Goal: Task Accomplishment & Management: Manage account settings

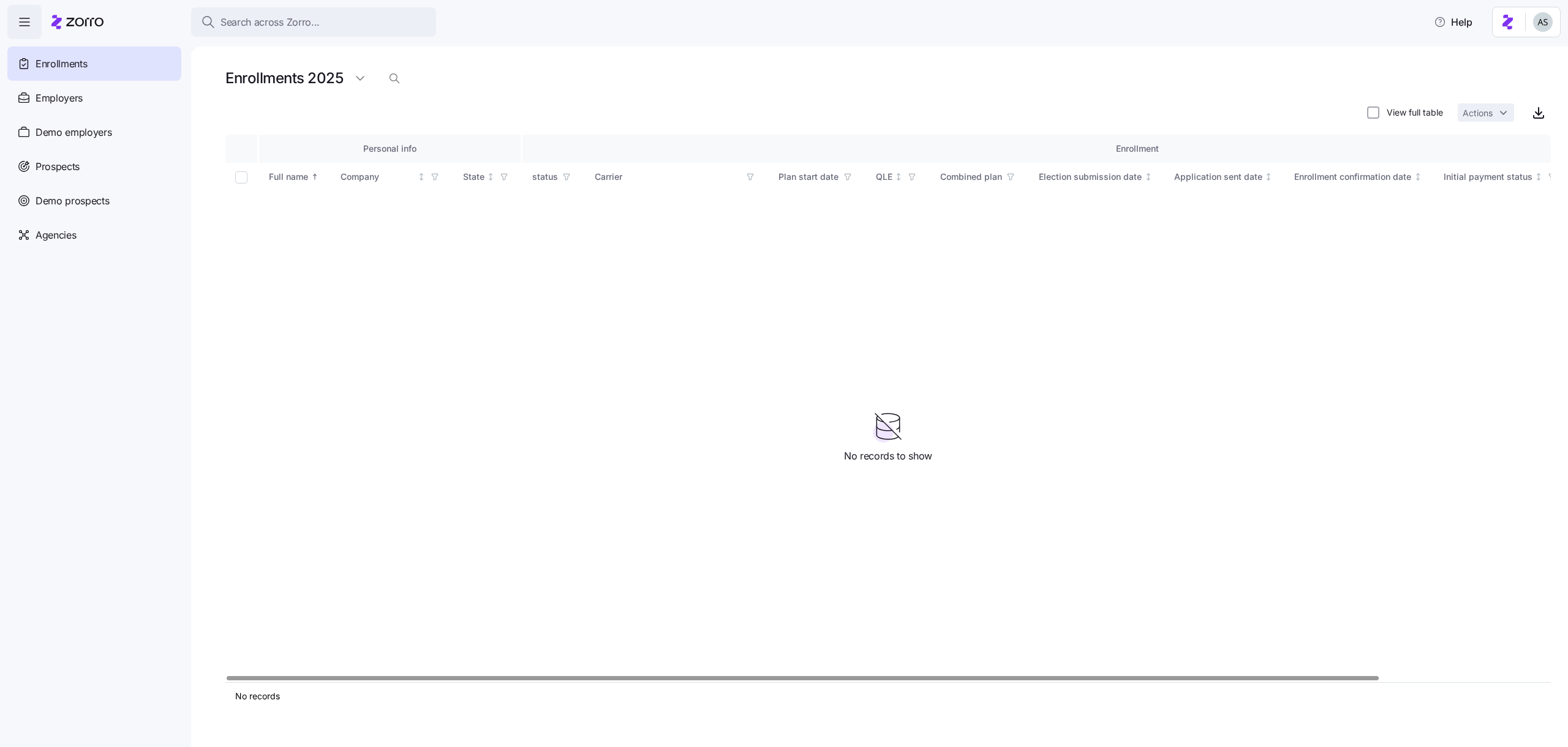
click at [984, 311] on div "Personal info Enrollment Full name Company State status Carrier Plan start date…" at bounding box center [888, 408] width 1325 height 548
